Goal: Navigation & Orientation: Find specific page/section

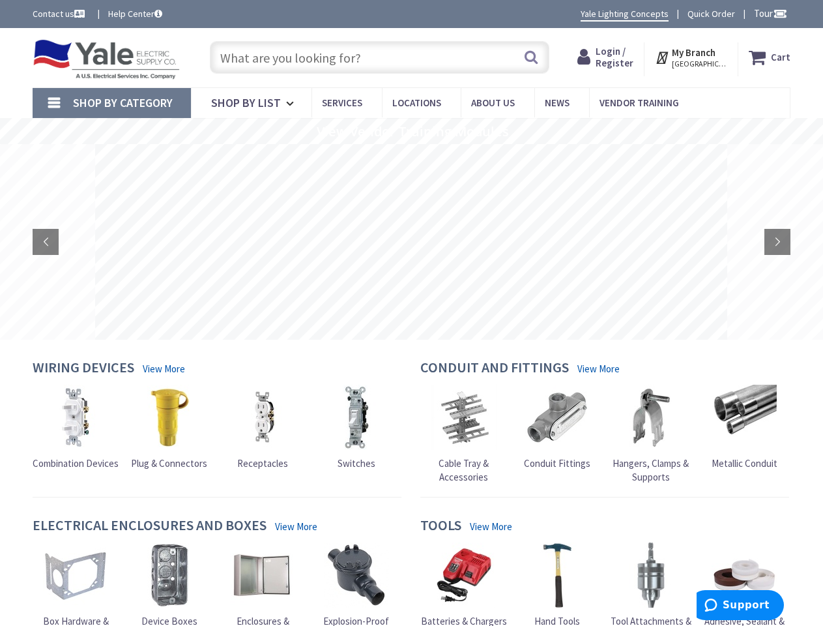
click at [411, 313] on rs-layer at bounding box center [411, 241] width 632 height 195
click at [768, 13] on span "Tour" at bounding box center [770, 13] width 33 height 12
click at [779, 13] on div at bounding box center [411, 313] width 823 height 626
click at [692, 57] on strong "My Branch" at bounding box center [694, 52] width 44 height 12
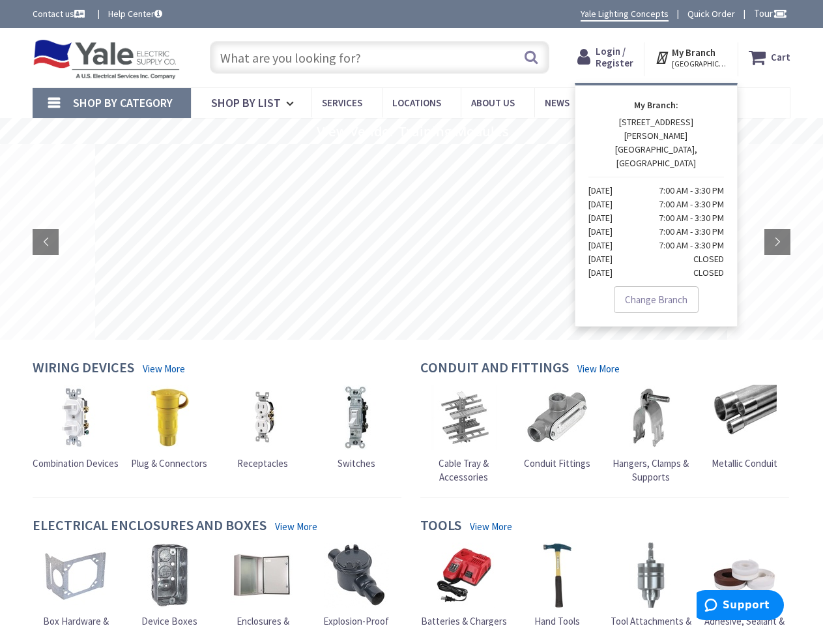
click at [111, 103] on span "Shop By Category" at bounding box center [123, 102] width 100 height 15
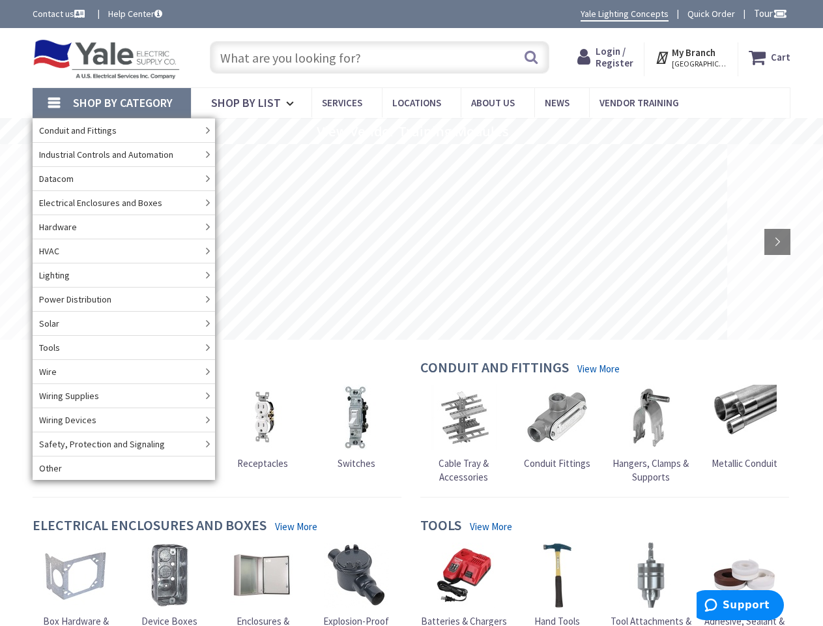
click at [411, 131] on rs-slide "View Vendor Training Modules" at bounding box center [411, 131] width 823 height 26
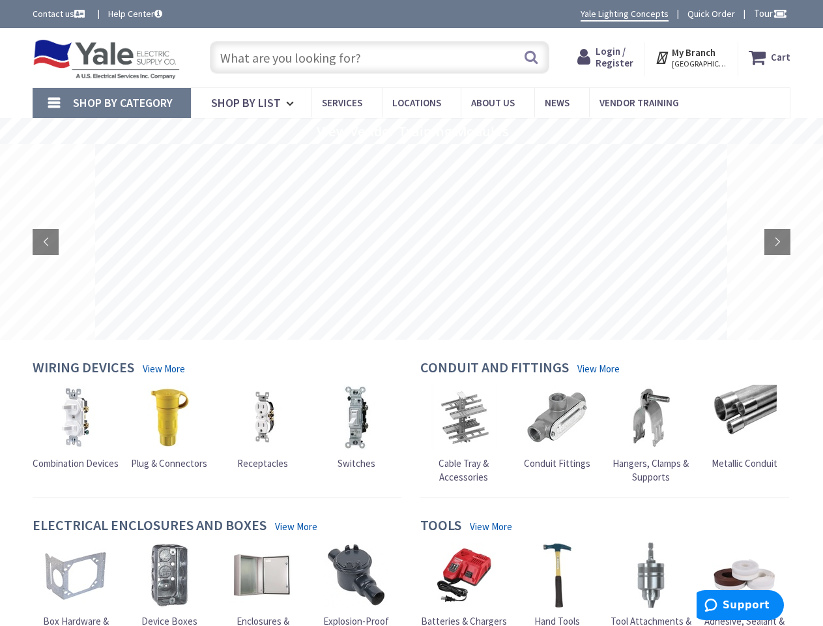
click at [411, 242] on rs-layer at bounding box center [411, 241] width 632 height 195
click at [46, 242] on rs-arrow at bounding box center [46, 242] width 26 height 26
click at [777, 242] on rs-arrow at bounding box center [777, 242] width 26 height 26
